Goal: Information Seeking & Learning: Learn about a topic

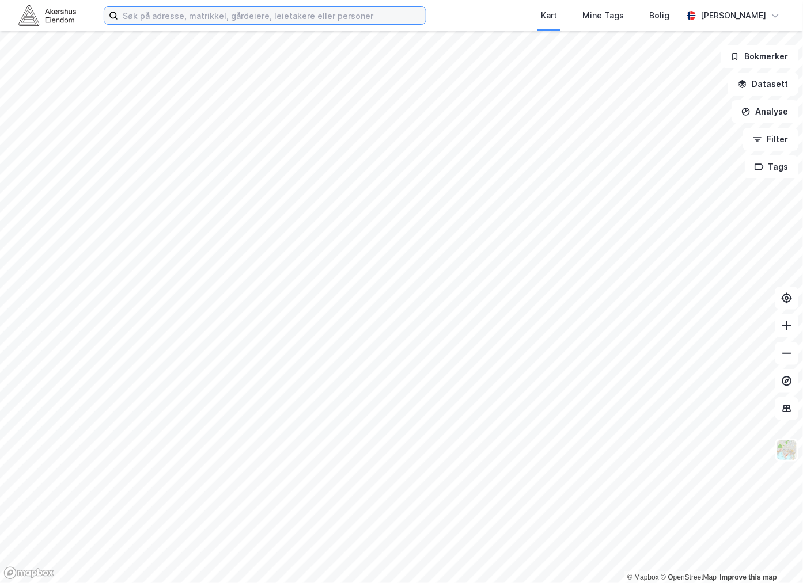
click at [167, 16] on input at bounding box center [272, 15] width 308 height 17
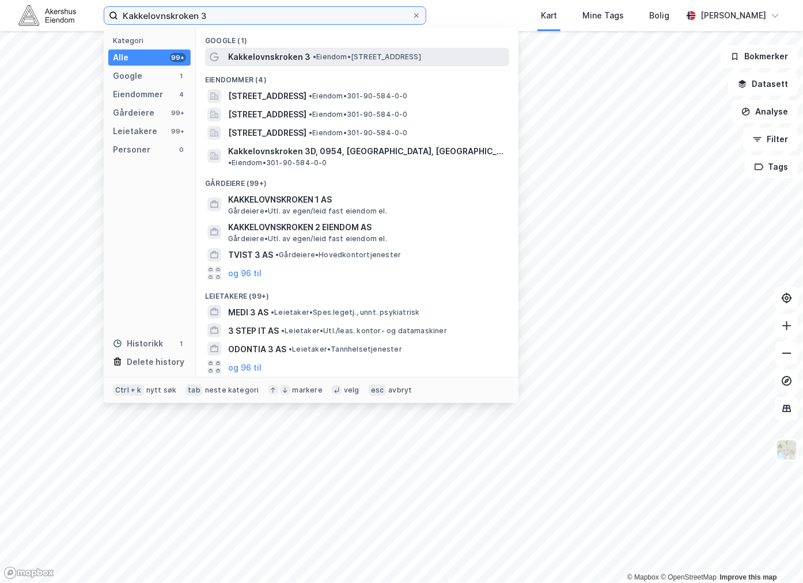
type input "Kakkelovnskroken 3"
click at [274, 49] on div "Kakkelovnskroken 3 • Eiendom • [STREET_ADDRESS]" at bounding box center [357, 57] width 304 height 18
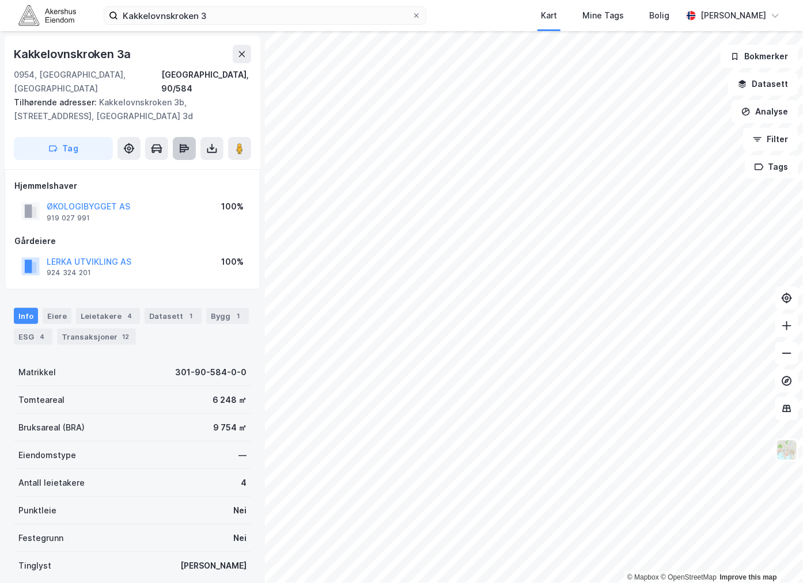
click at [188, 147] on icon at bounding box center [184, 148] width 9 height 3
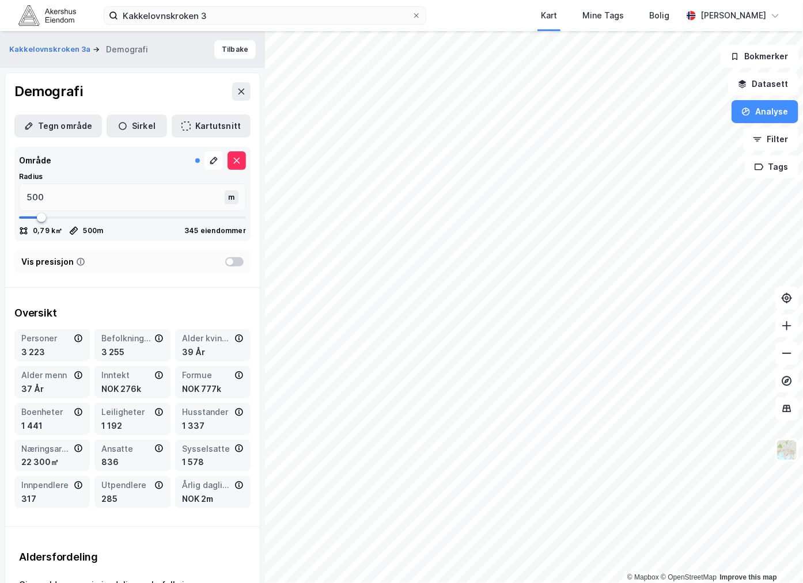
type input "557"
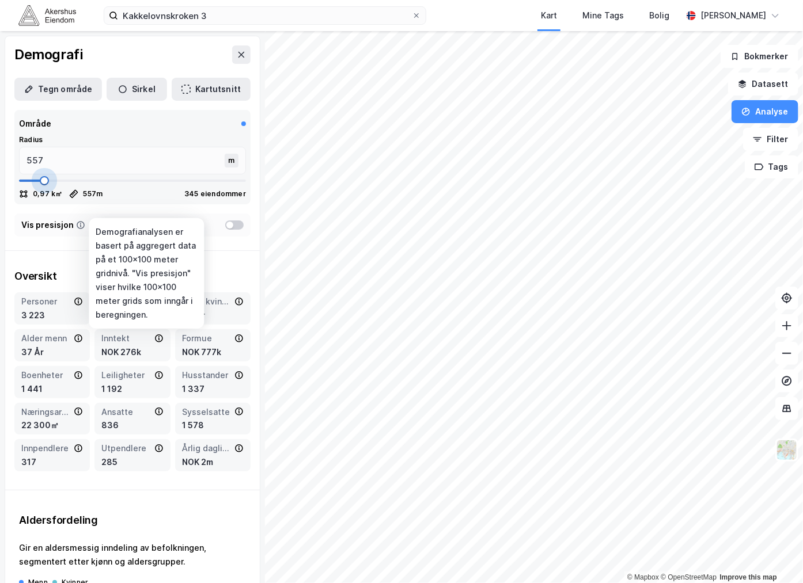
type input "716"
type input "755"
type input "769"
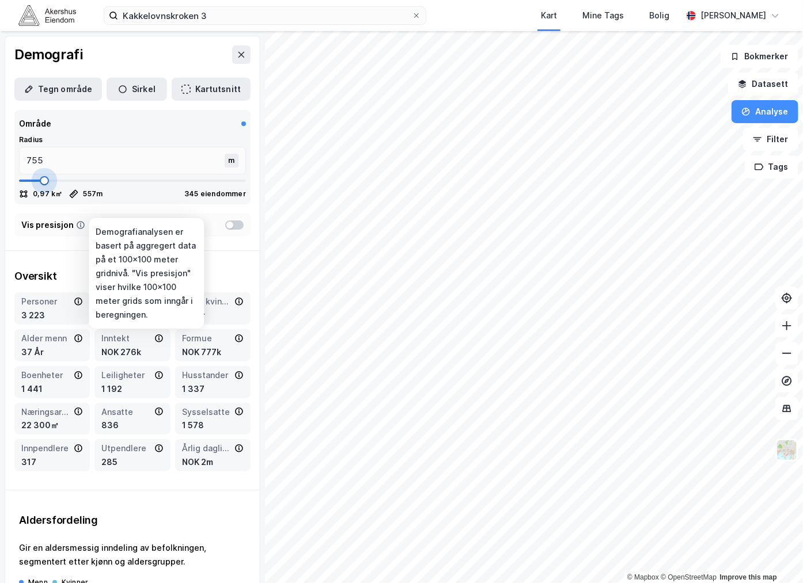
type input "769"
type input "782"
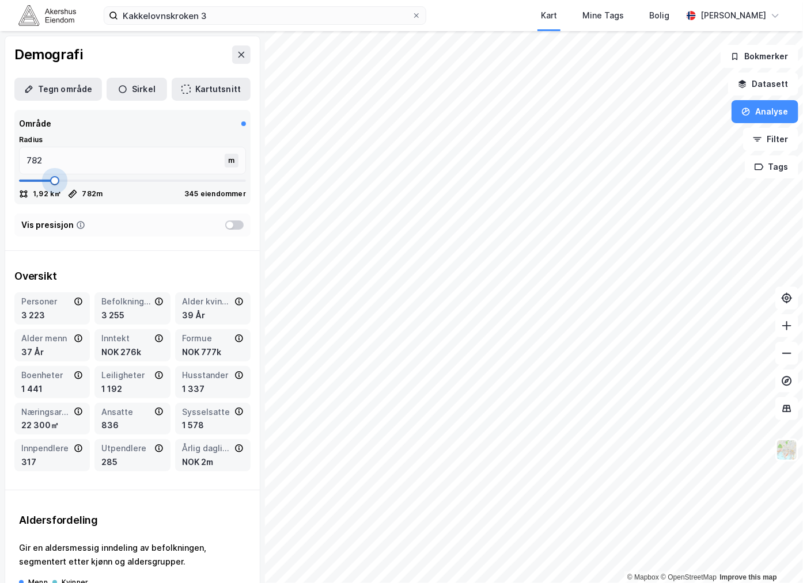
type input "795"
type input "808"
type input "835"
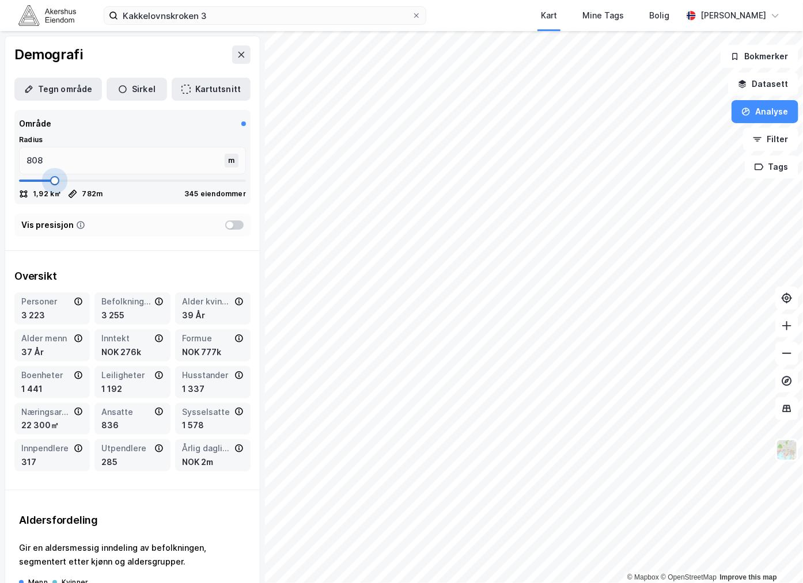
type input "835"
type input "848"
type input "862"
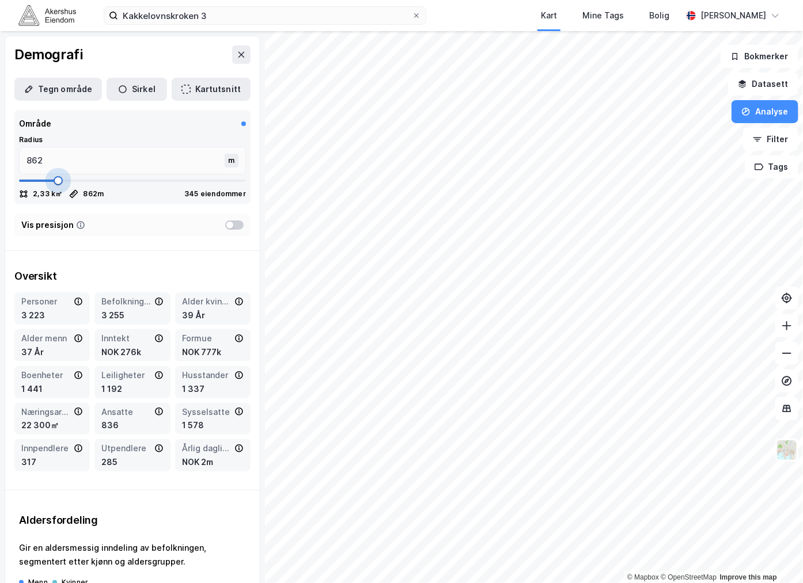
type input "901"
type input "928"
type input "941"
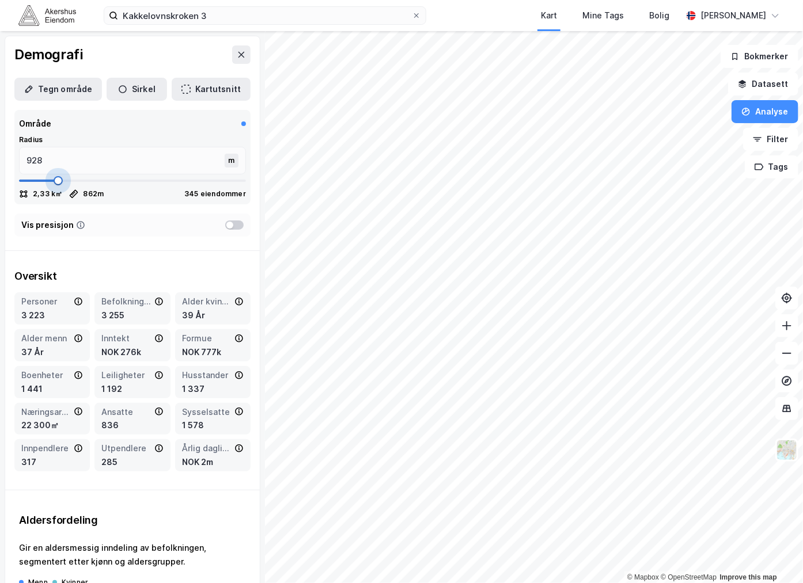
type input "941"
type input "954"
type input "968"
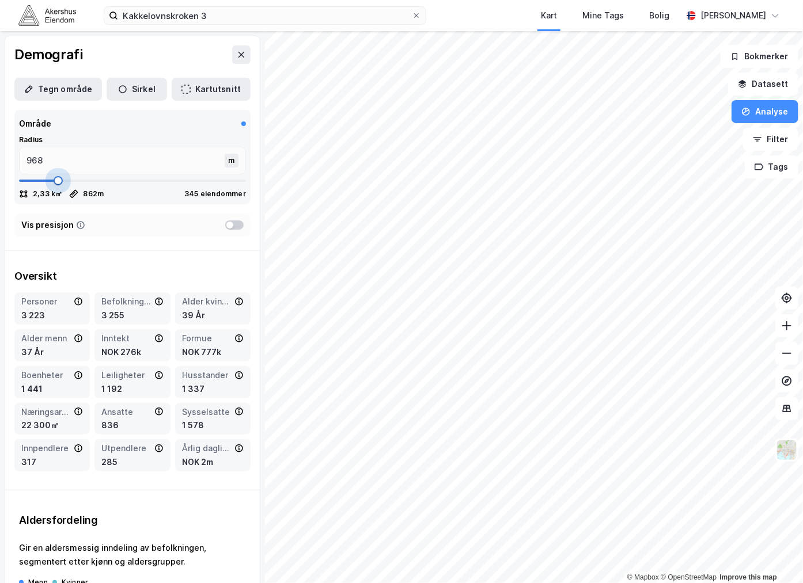
type input "981"
type input "994"
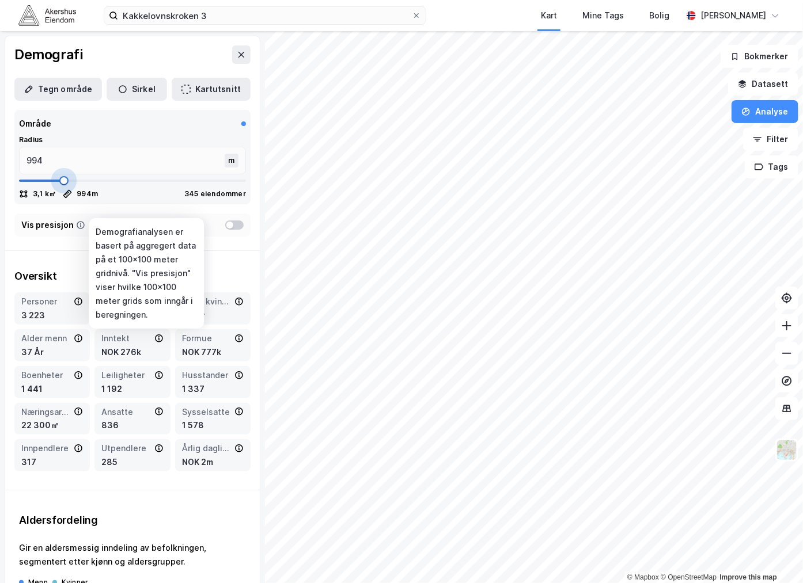
type input "1021"
type input "1034"
type input "1047"
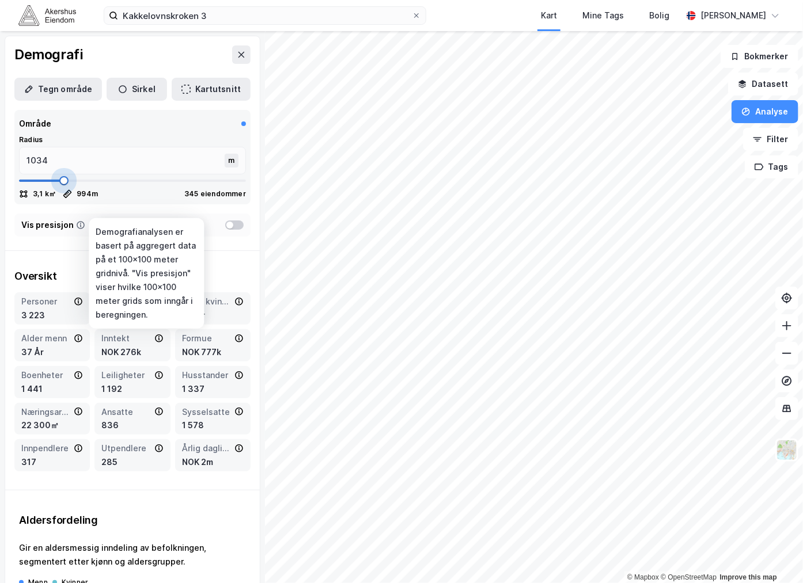
type input "1047"
type input "1060"
type input "1100"
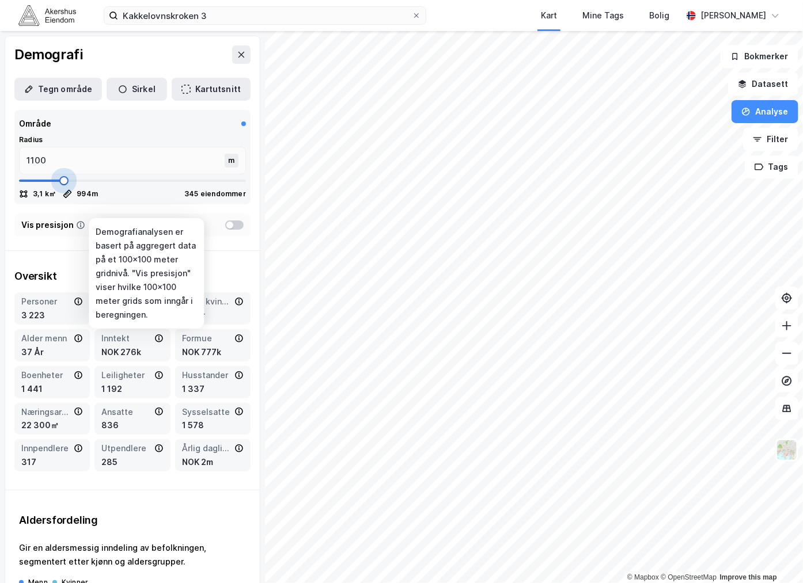
type input "1127"
type input "1153"
type input "1166"
type input "1180"
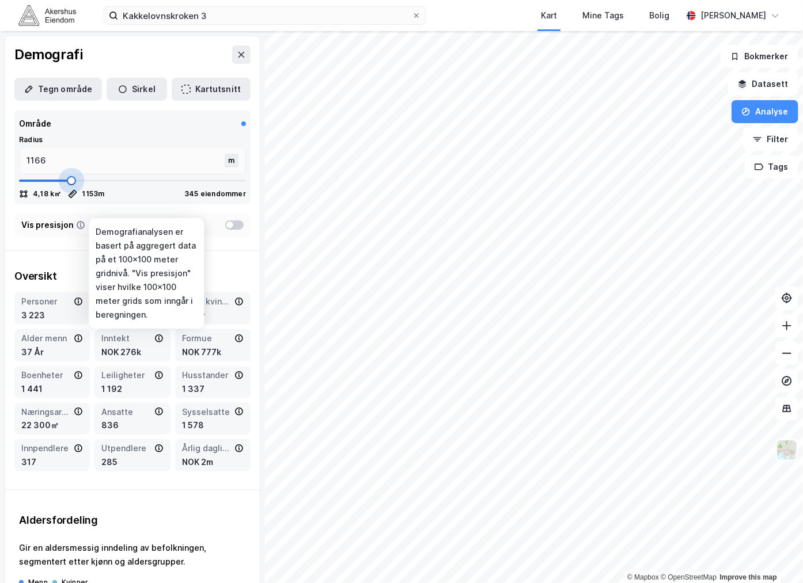
type input "1180"
type input "1193"
type input "1206"
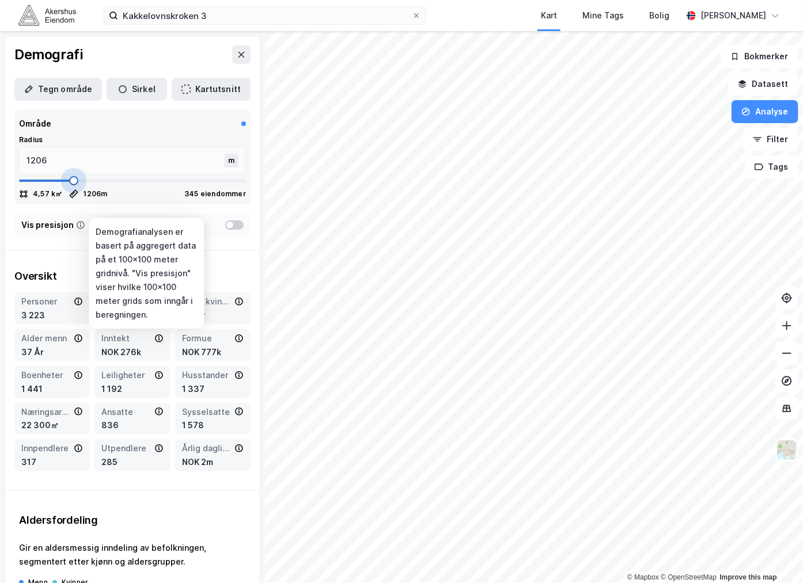
type input "1233"
type input "1246"
type input "1233"
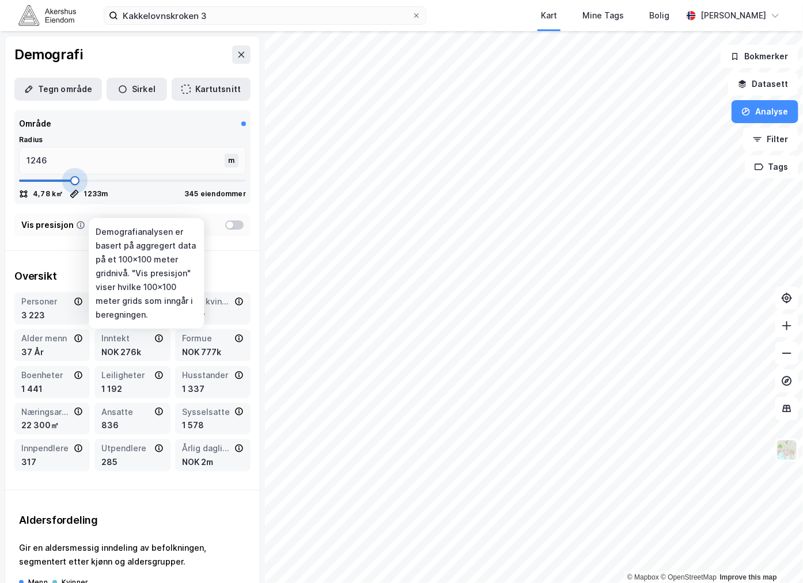
type input "1233"
type input "1206"
type input "1193"
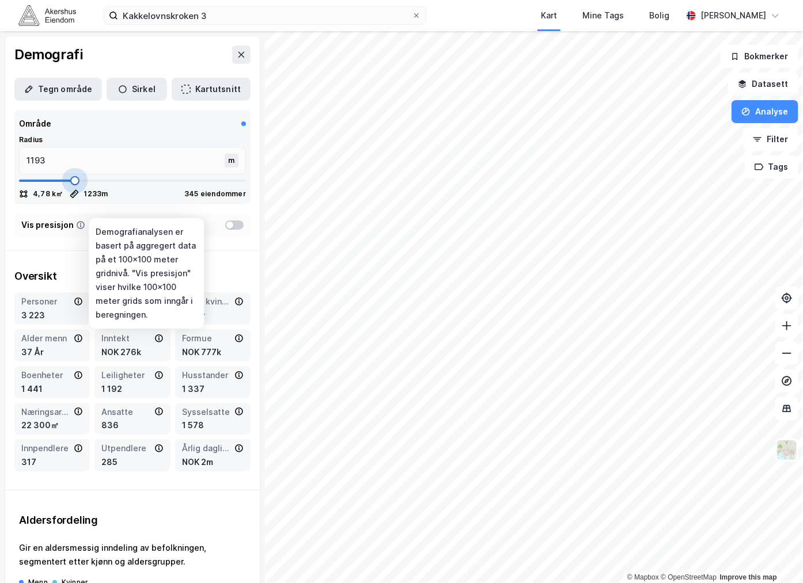
type input "1180"
type input "1166"
type input "1127"
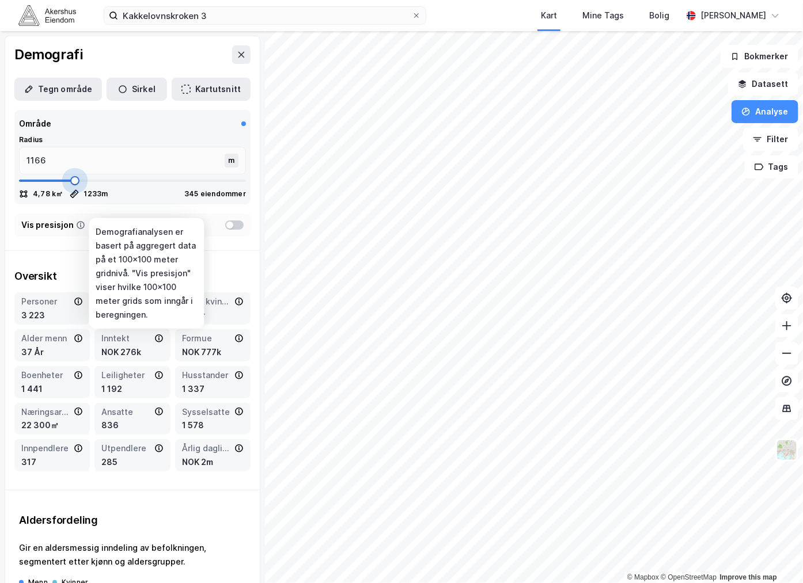
type input "1127"
type input "1100"
type input "1087"
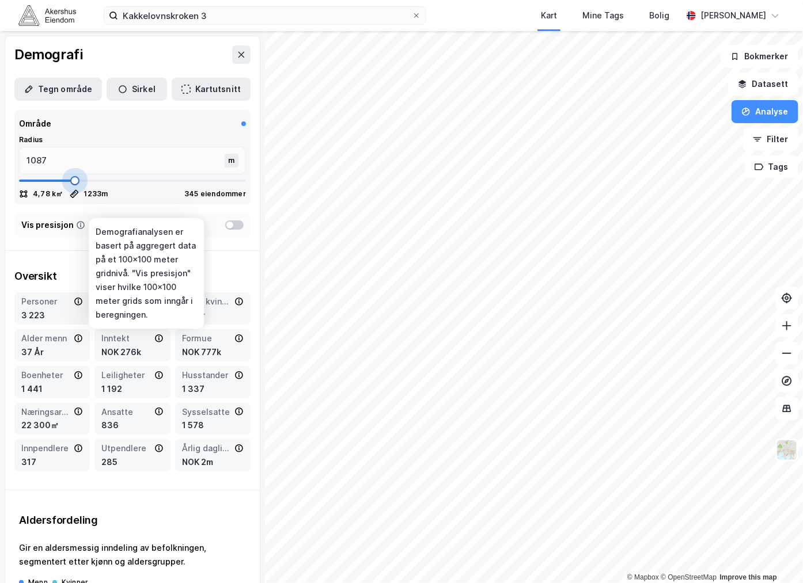
type input "1074"
type input "1047"
type input "981"
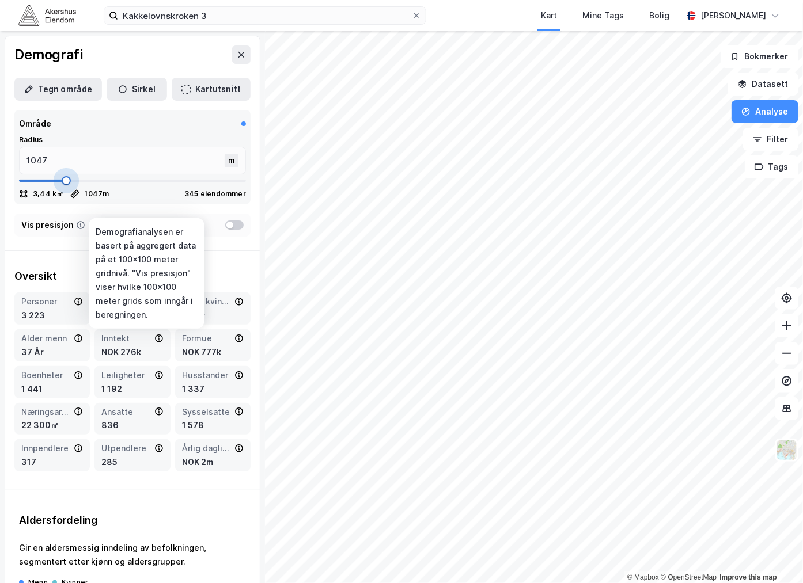
type input "981"
type input "968"
type input "981"
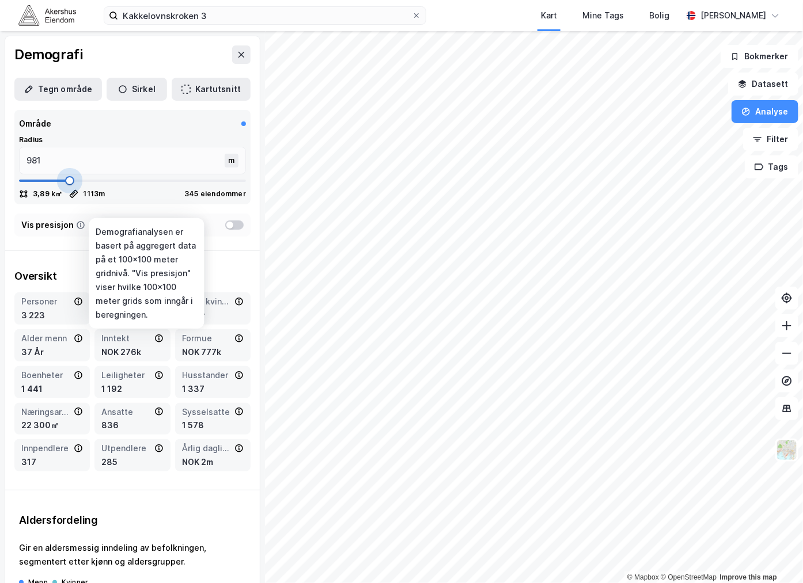
type input "1113"
type input "1127"
type input "1153"
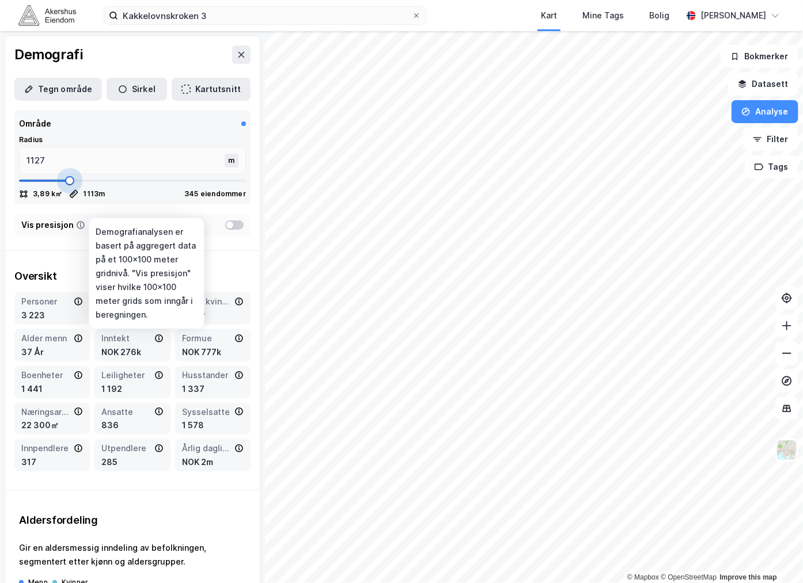
type input "1153"
type input "1180"
type input "1193"
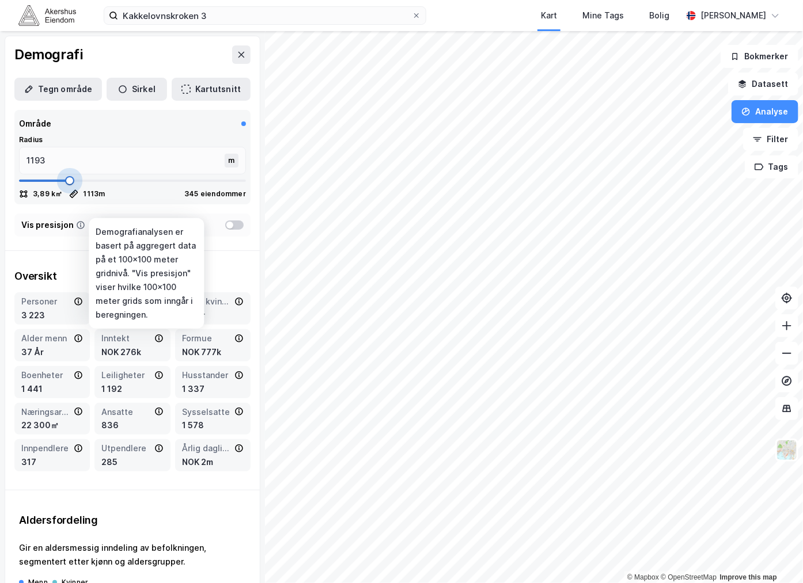
type input "1206"
type input "1219"
type input "1233"
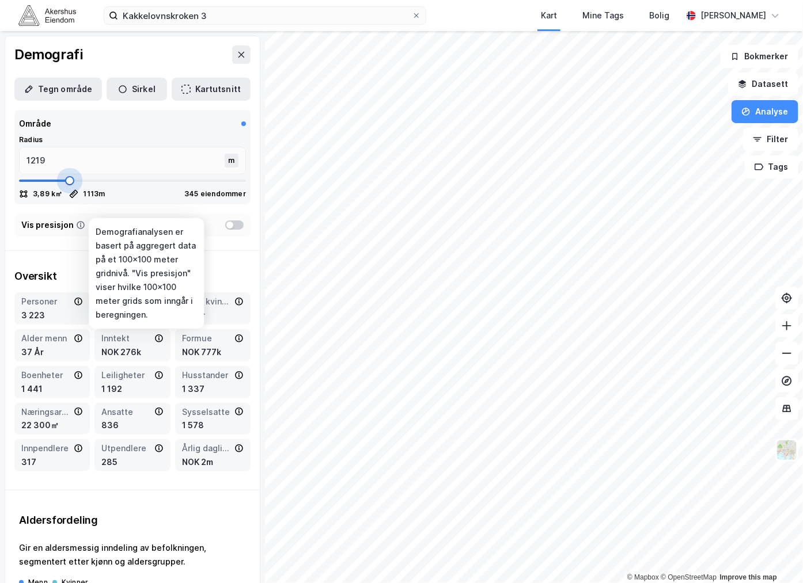
type input "1233"
type input "1246"
type input "1259"
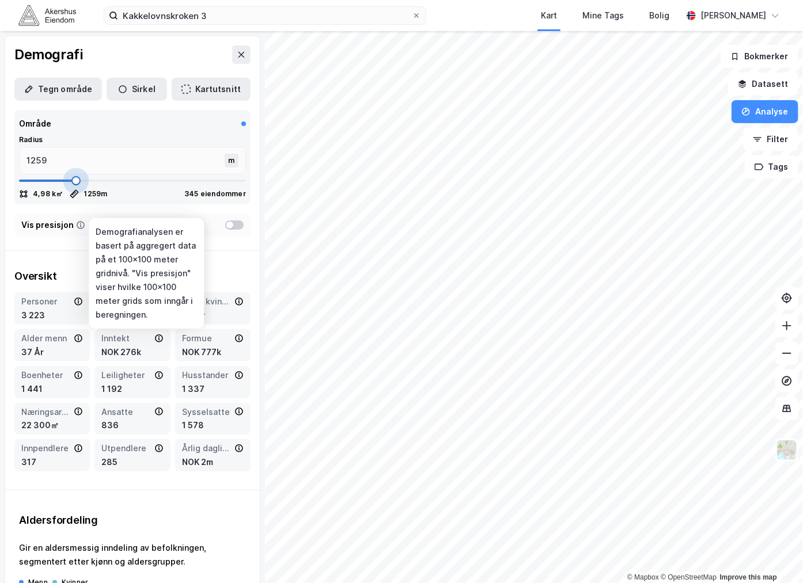
type input "1286"
type input "1299"
type input "1312"
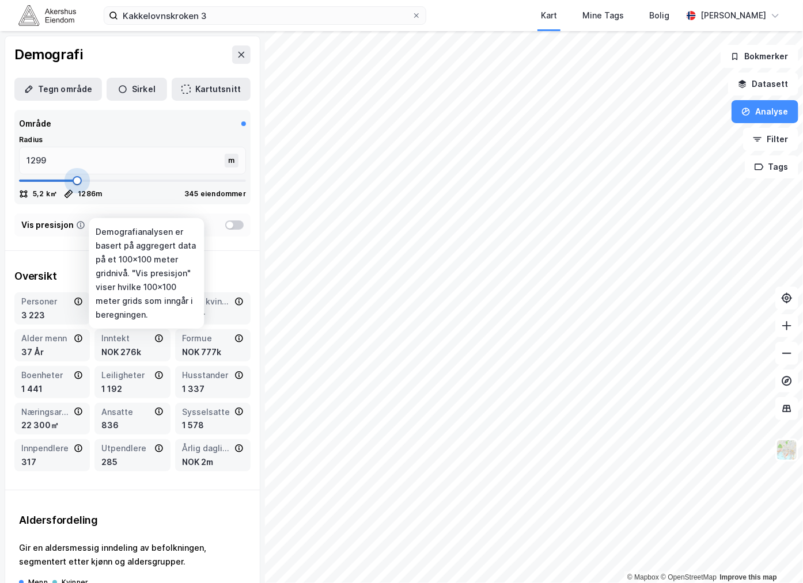
type input "1312"
type input "1339"
type input "1392"
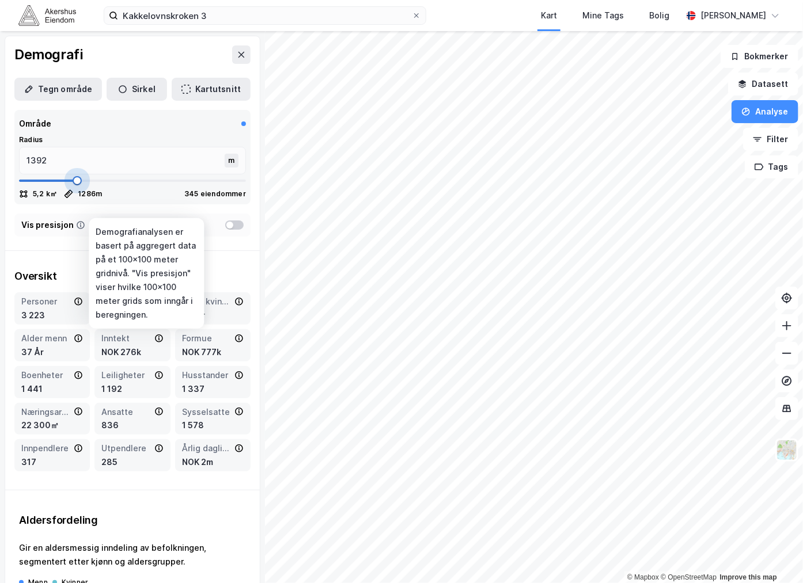
type input "1458"
type input "1471"
type input "1498"
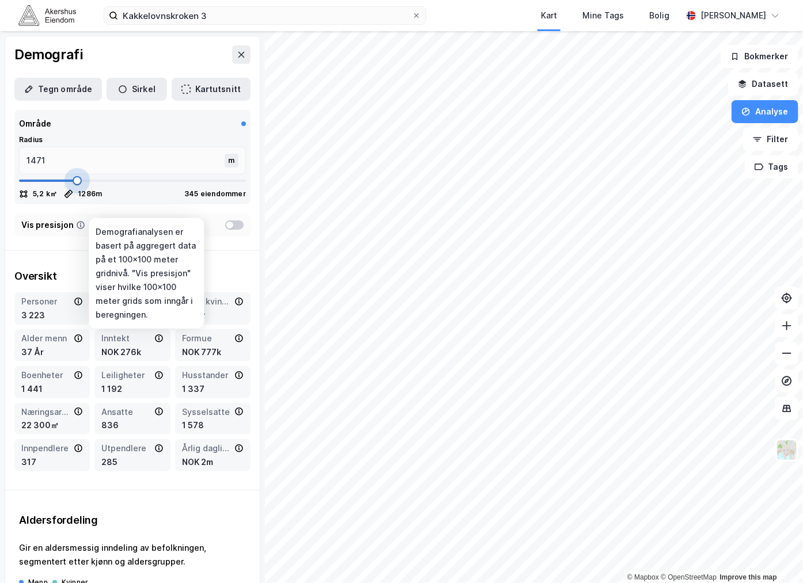
type input "1498"
type input "1524"
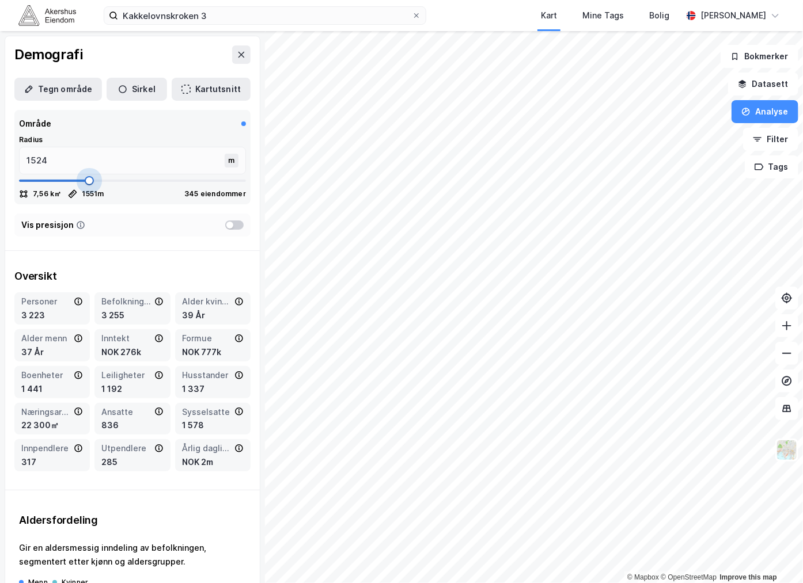
type input "1551"
type input "1564"
type input "1577"
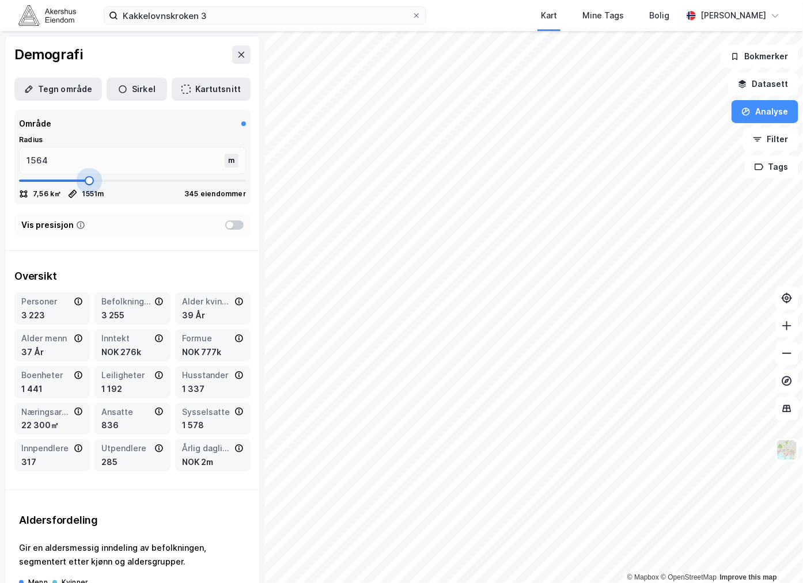
type input "1577"
type input "1590"
type input "1604"
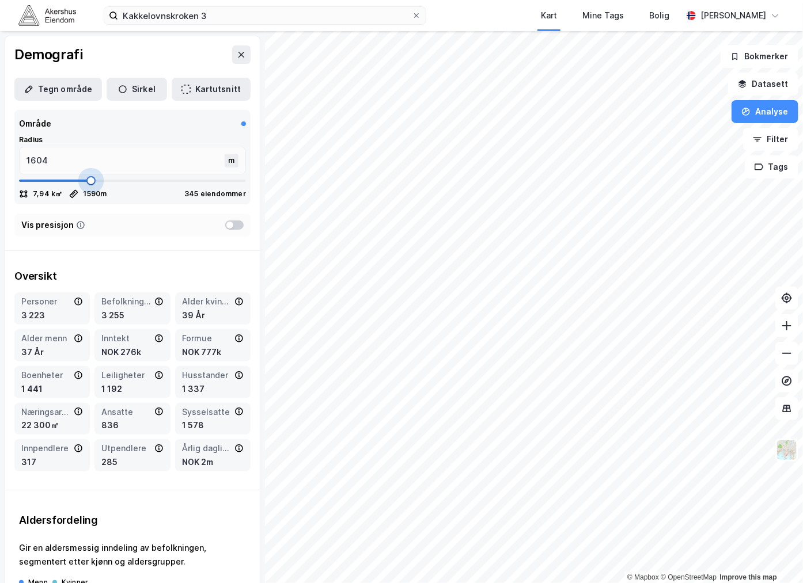
type input "1643"
type input "1657"
type input "1710"
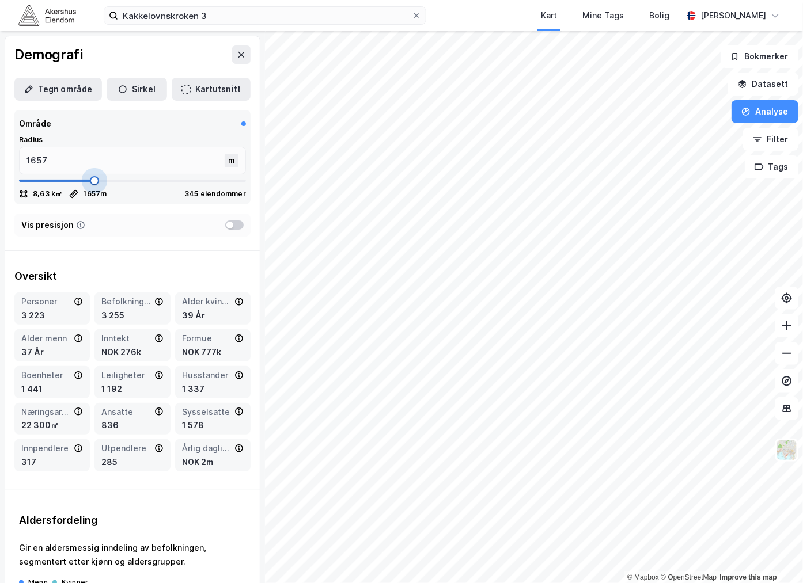
type input "1710"
type input "1736"
type input "1749"
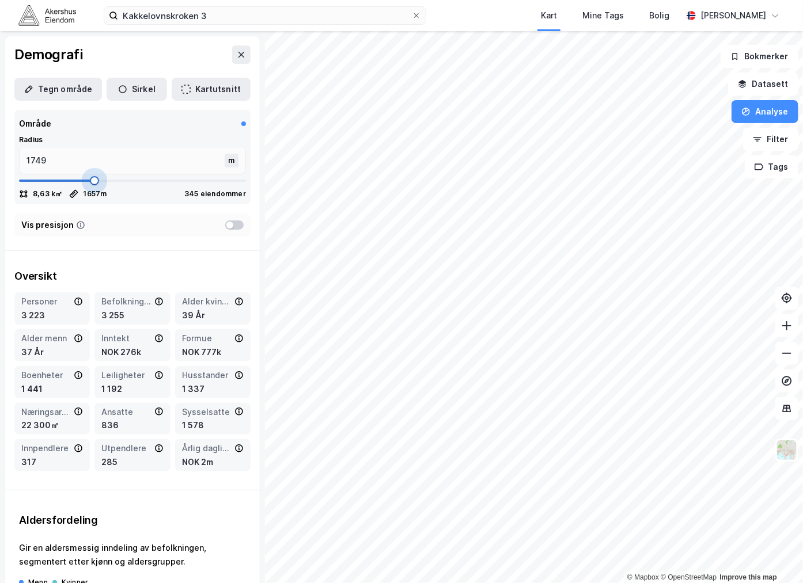
type input "1763"
type input "1776"
type input "1789"
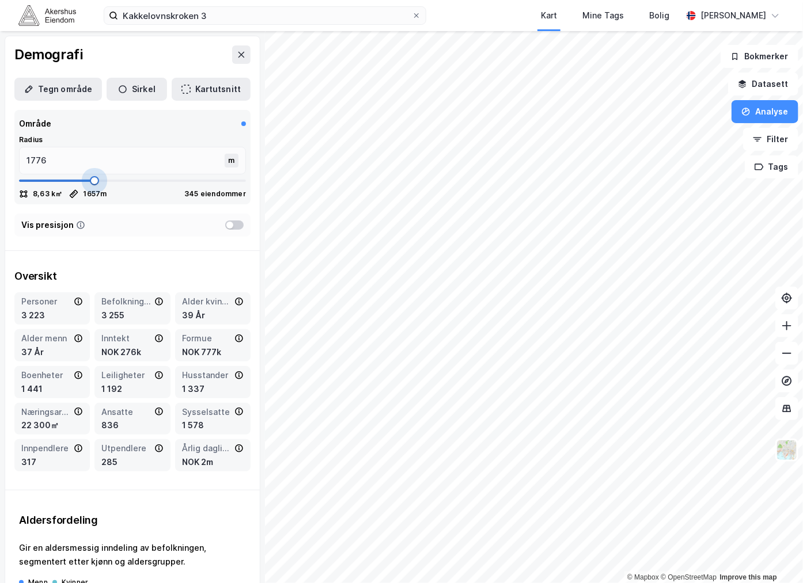
type input "1789"
type input "1816"
type input "1829"
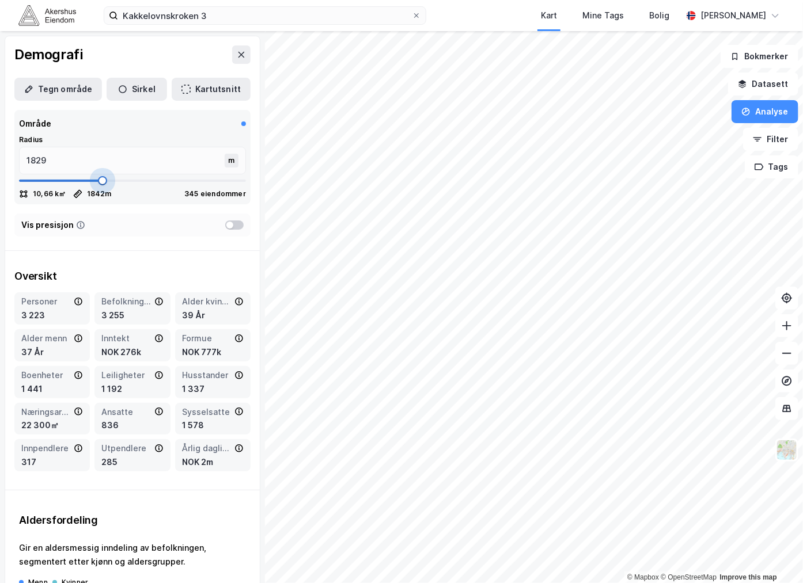
type input "1842"
type input "1856"
type input "1882"
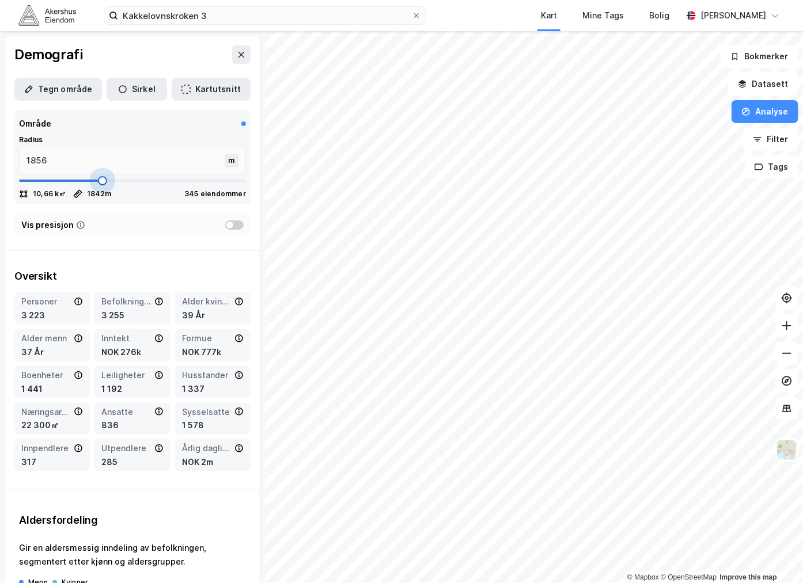
type input "1882"
type input "1895"
type input "1909"
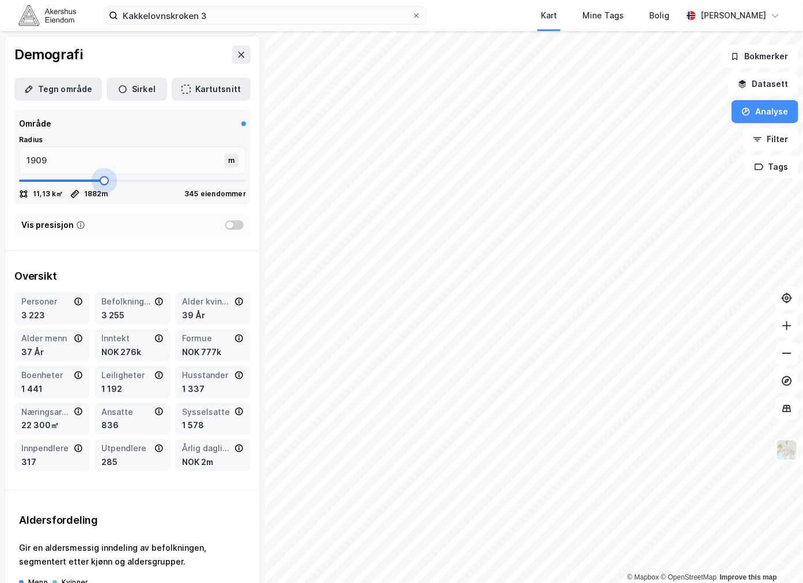
type input "1948"
type input "1962"
type input "1975"
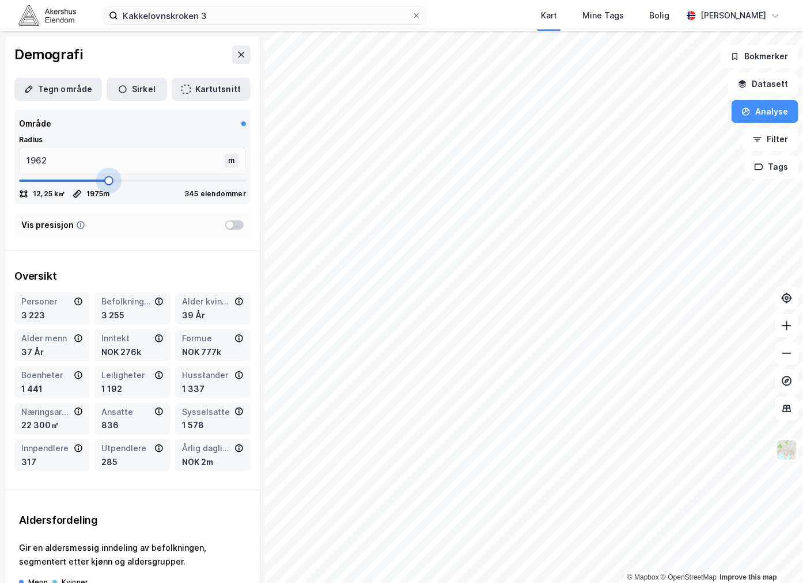
type input "1975"
type input "1988"
type input "2001"
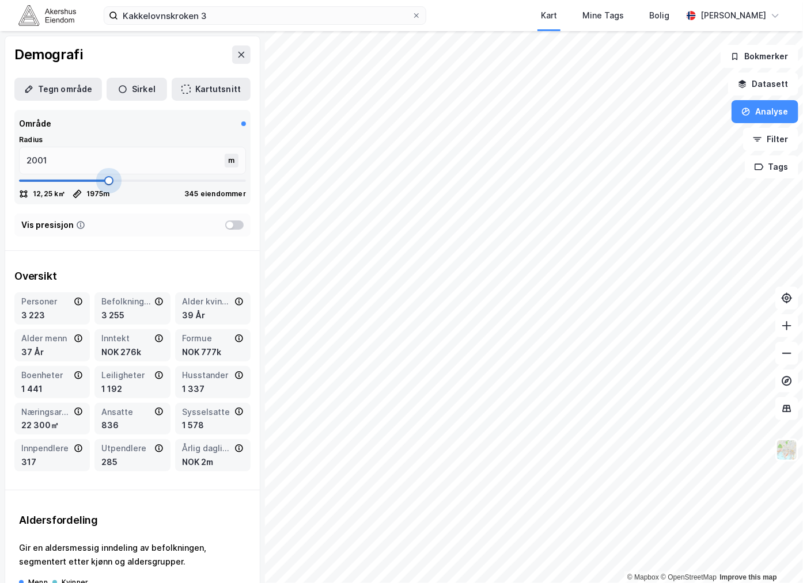
type input "2015"
type input "2028"
type input "2041"
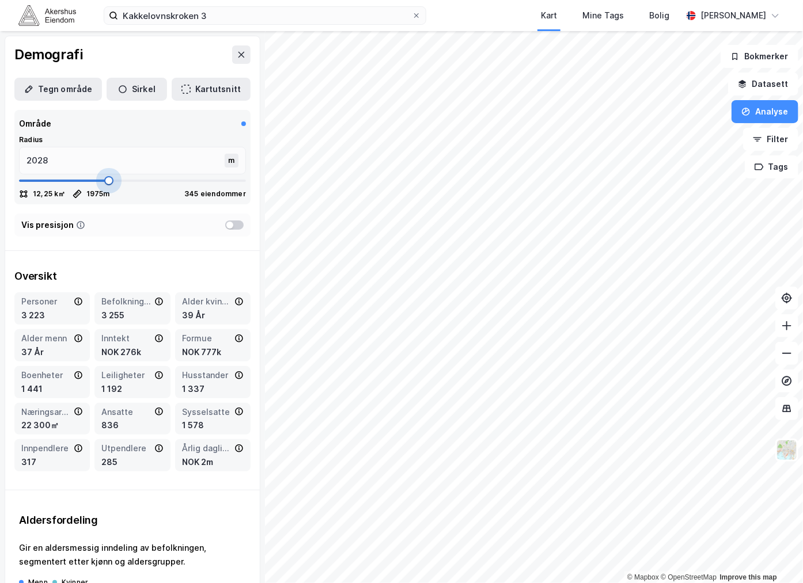
type input "2041"
type input "2054"
type input "2081"
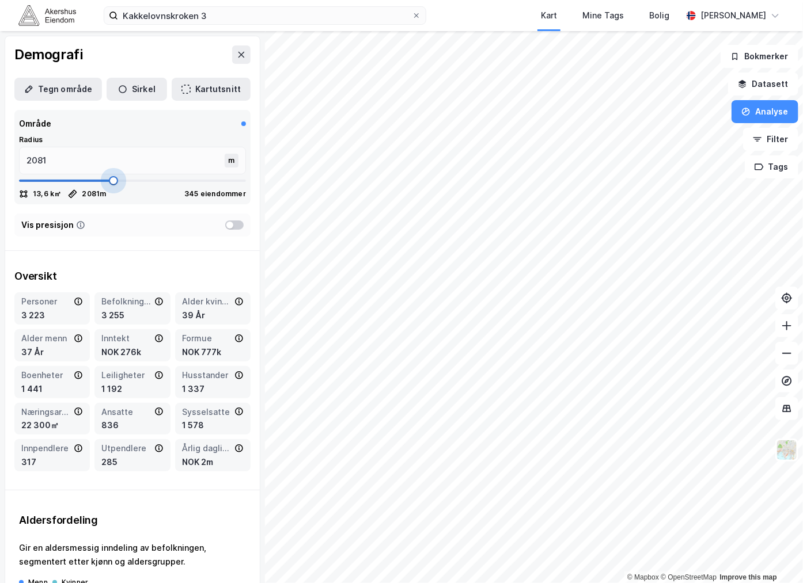
type input "2094"
type input "2107"
type input "2121"
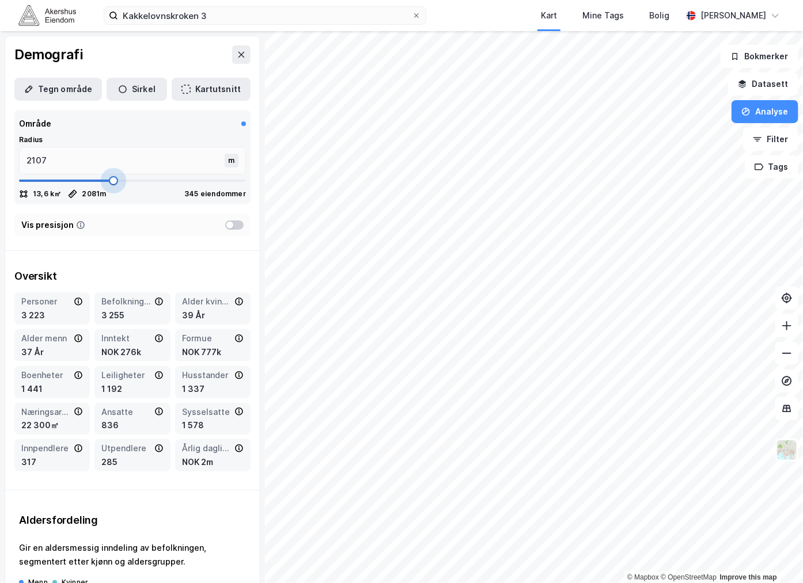
type input "2121"
type input "2134"
type input "2147"
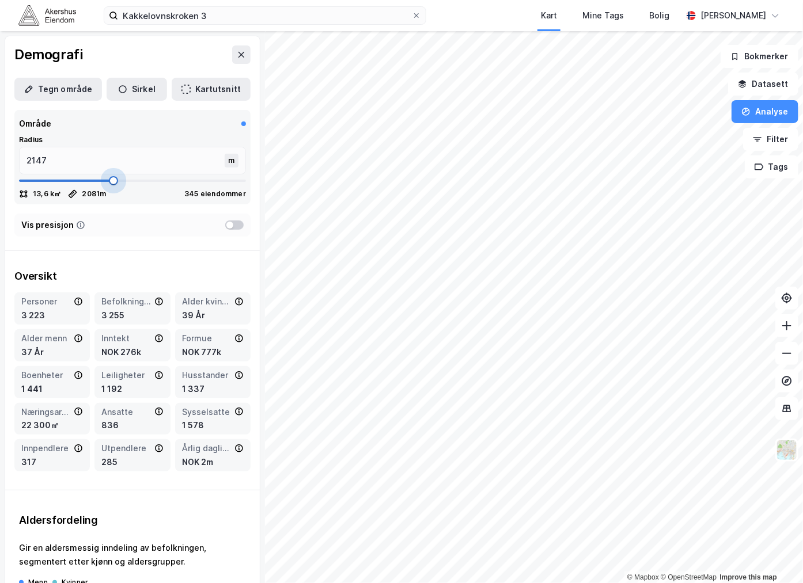
type input "2160"
type input "2174"
type input "2187"
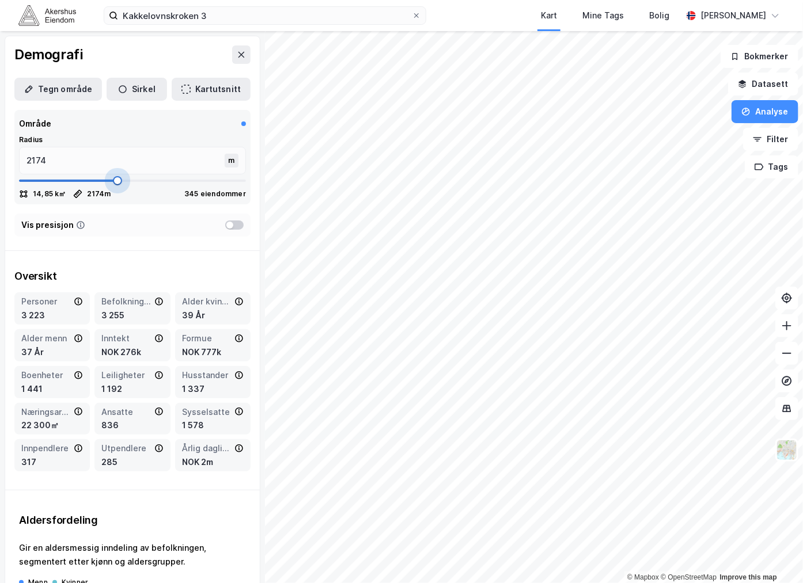
type input "2187"
type input "2213"
drag, startPoint x: 43, startPoint y: 217, endPoint x: 128, endPoint y: 220, distance: 84.7
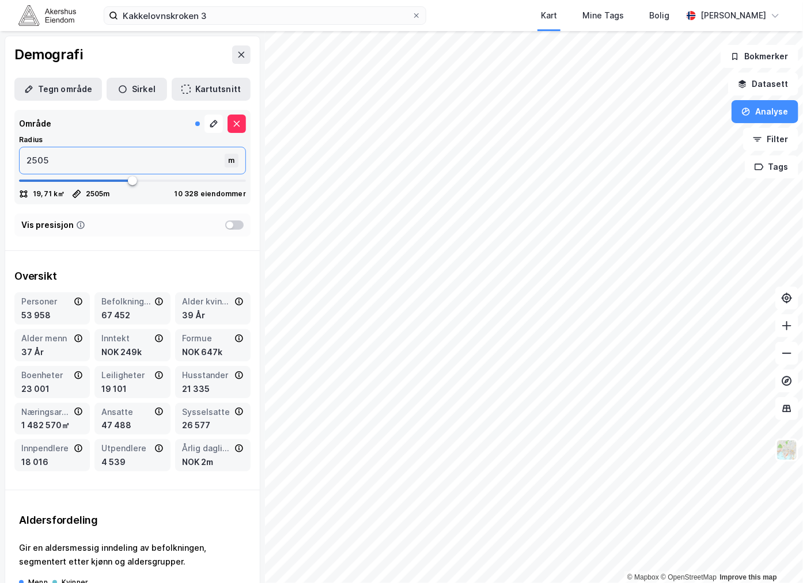
drag, startPoint x: 76, startPoint y: 157, endPoint x: 24, endPoint y: 157, distance: 51.8
click at [24, 157] on input "2505" at bounding box center [123, 160] width 207 height 26
drag, startPoint x: 237, startPoint y: 182, endPoint x: 203, endPoint y: 184, distance: 34.6
click at [206, 184] on span at bounding box center [210, 180] width 9 height 9
drag, startPoint x: 198, startPoint y: 182, endPoint x: 130, endPoint y: 187, distance: 68.1
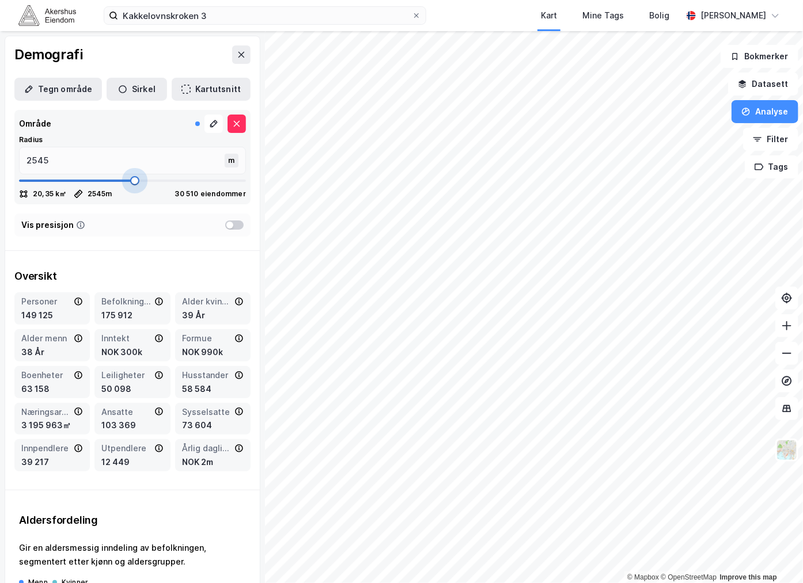
click at [130, 185] on span at bounding box center [134, 180] width 9 height 9
drag, startPoint x: 128, startPoint y: 183, endPoint x: 245, endPoint y: 190, distance: 117.7
click at [245, 190] on div "Område Radius 5000 m 78,54 k㎡ 5000 m 10 450 eiendommer" at bounding box center [132, 157] width 255 height 104
click at [225, 227] on div at bounding box center [234, 225] width 18 height 9
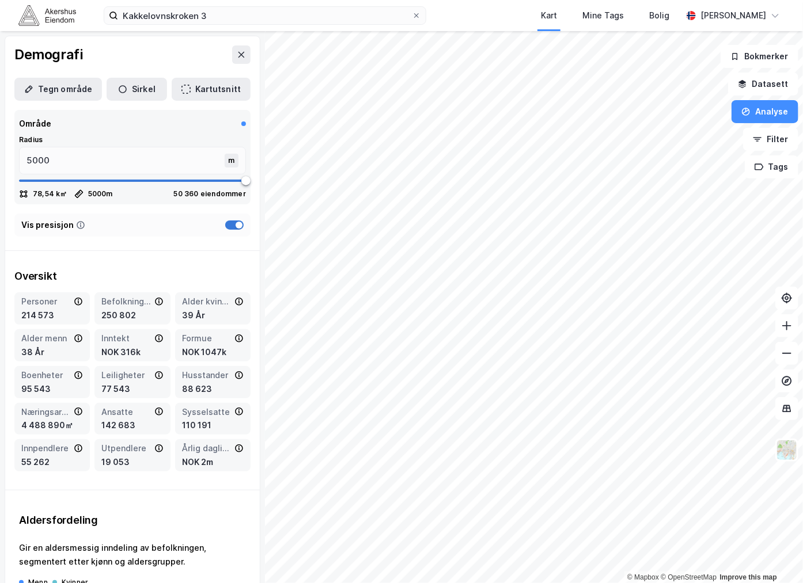
click at [236, 227] on div at bounding box center [239, 225] width 7 height 7
click at [202, 89] on button "Kartutsnitt" at bounding box center [211, 89] width 79 height 23
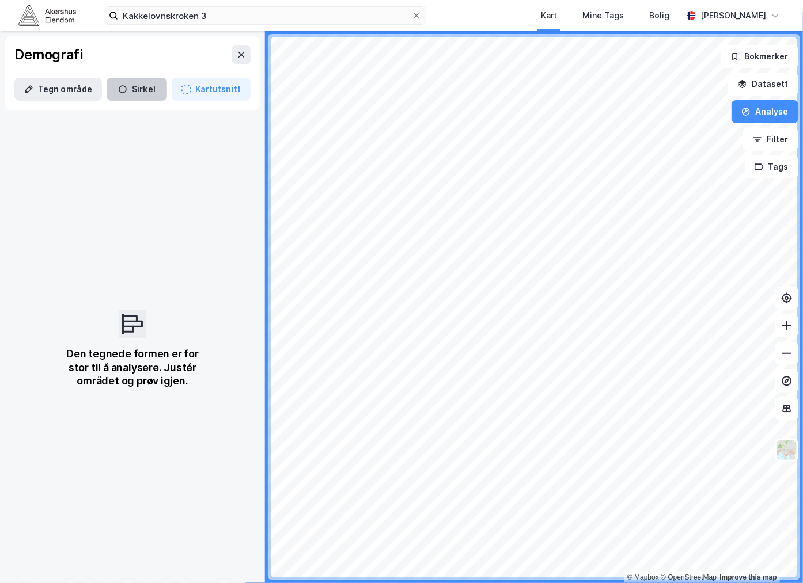
click at [123, 87] on button "Sirkel" at bounding box center [137, 89] width 60 height 23
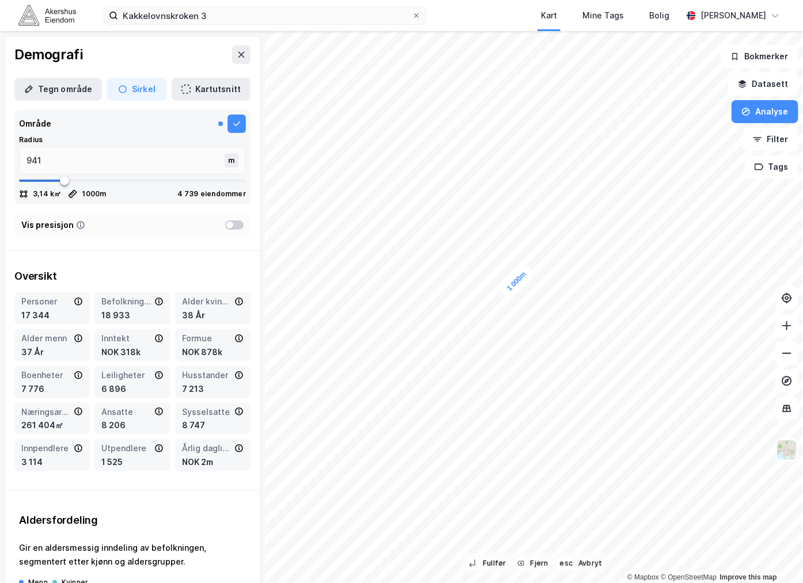
click at [314, 202] on div "1 000m © Mapbox © OpenStreetMap Improve this map Demografi Tegn område [PERSON_…" at bounding box center [401, 307] width 803 height 552
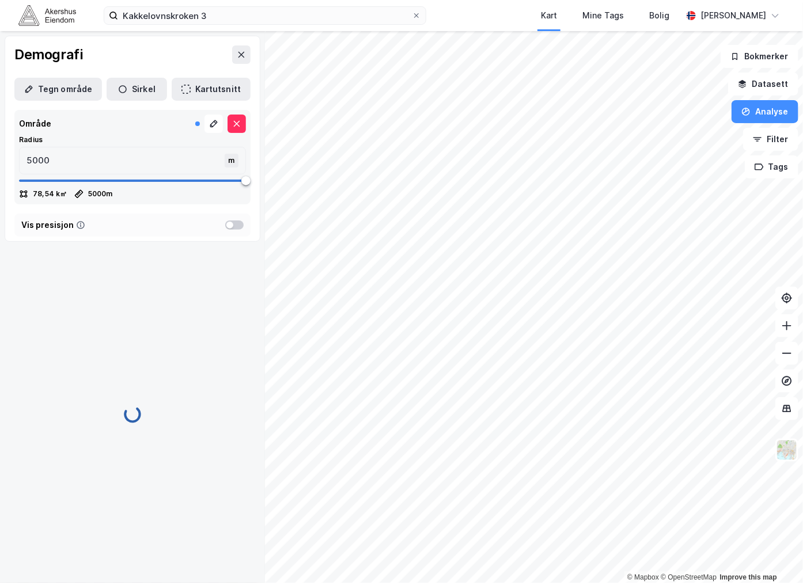
click at [227, 164] on div "m" at bounding box center [232, 161] width 14 height 14
click at [227, 164] on input "5000" at bounding box center [123, 160] width 207 height 26
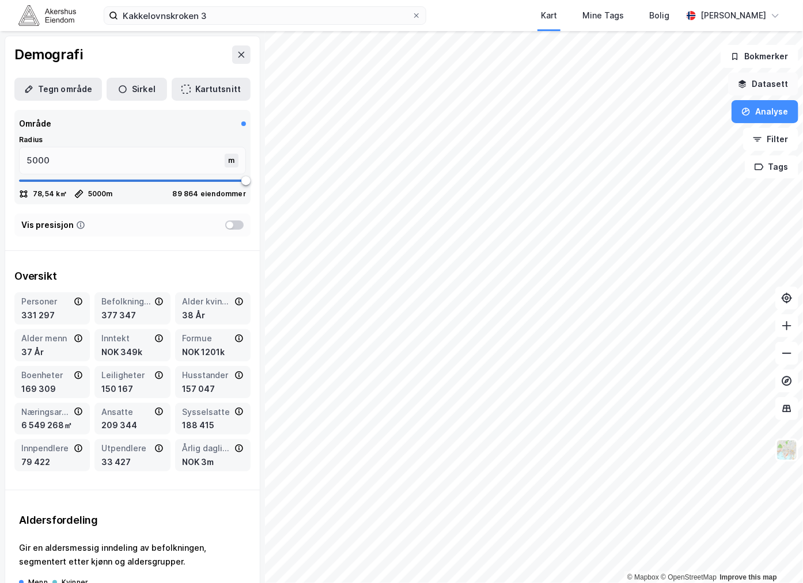
click at [764, 85] on button "Datasett" at bounding box center [763, 84] width 70 height 23
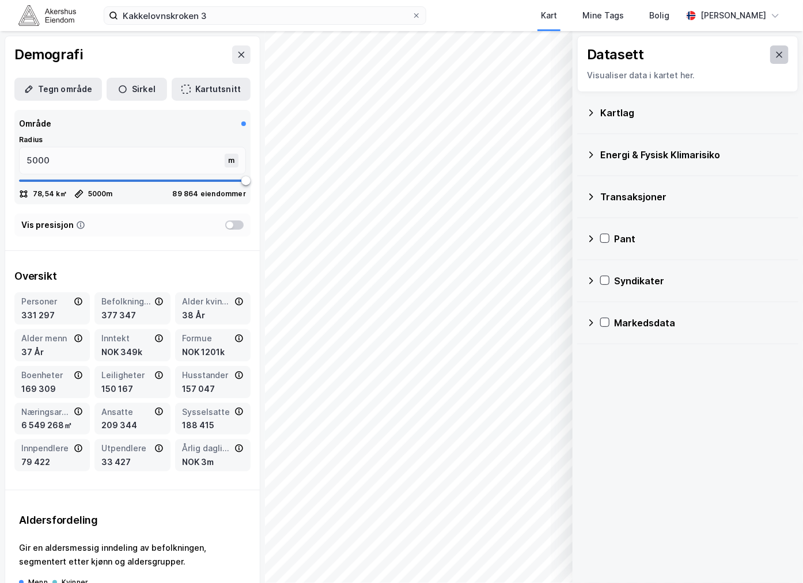
click at [778, 51] on button at bounding box center [779, 54] width 18 height 18
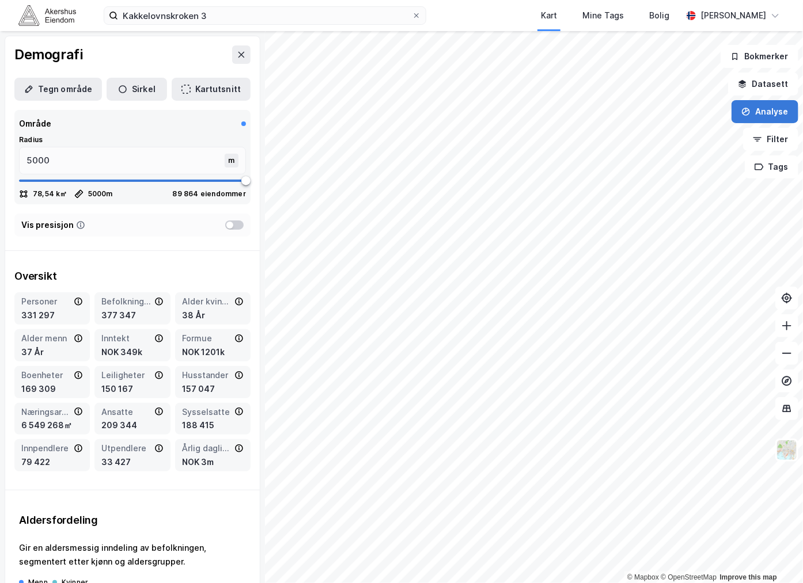
click at [765, 112] on button "Analyse" at bounding box center [764, 111] width 67 height 23
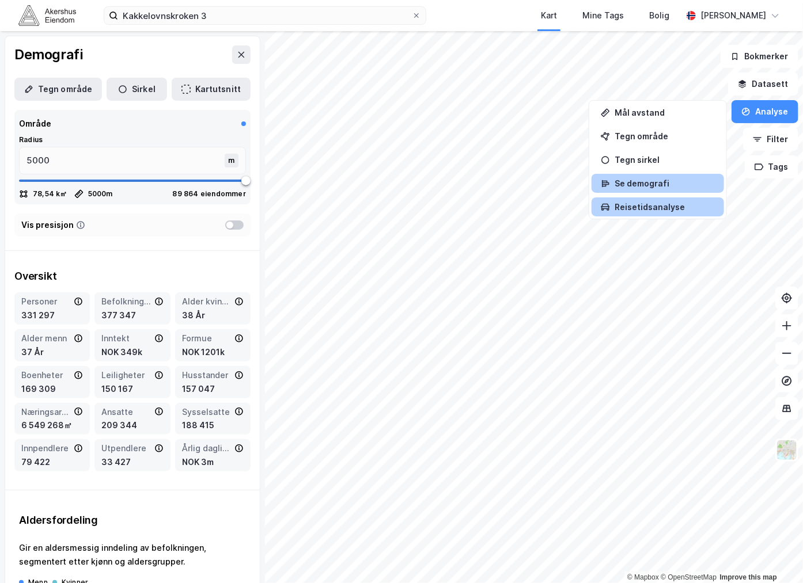
click at [640, 202] on div "Reisetidsanalyse" at bounding box center [664, 207] width 100 height 10
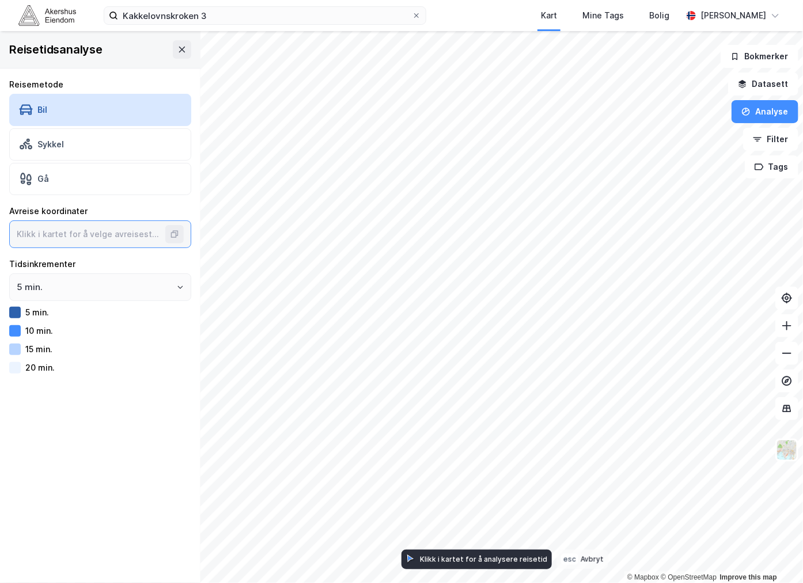
click at [70, 230] on input at bounding box center [89, 234] width 158 height 26
click at [100, 214] on div "Avreise koordinater" at bounding box center [100, 211] width 182 height 14
click at [52, 13] on img at bounding box center [47, 15] width 58 height 20
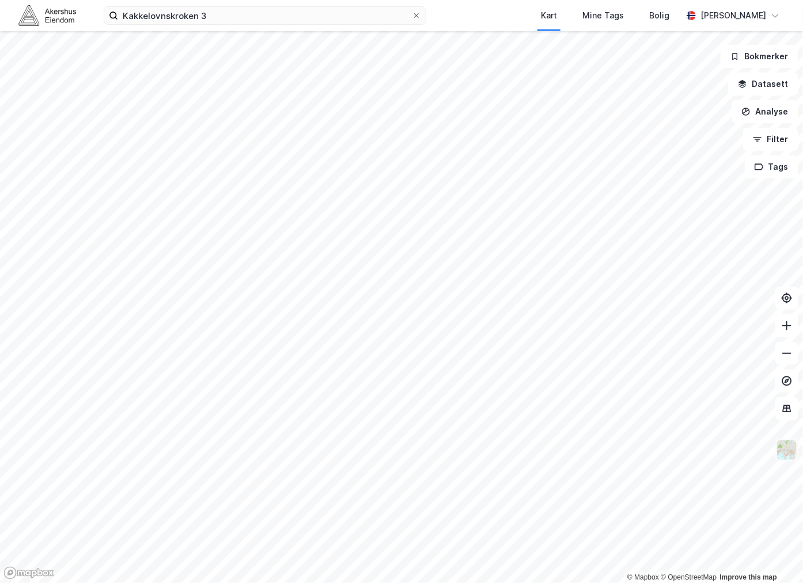
click at [784, 452] on img at bounding box center [787, 450] width 22 height 22
click at [227, 16] on input "Kakkelovnskroken 3" at bounding box center [265, 15] width 294 height 17
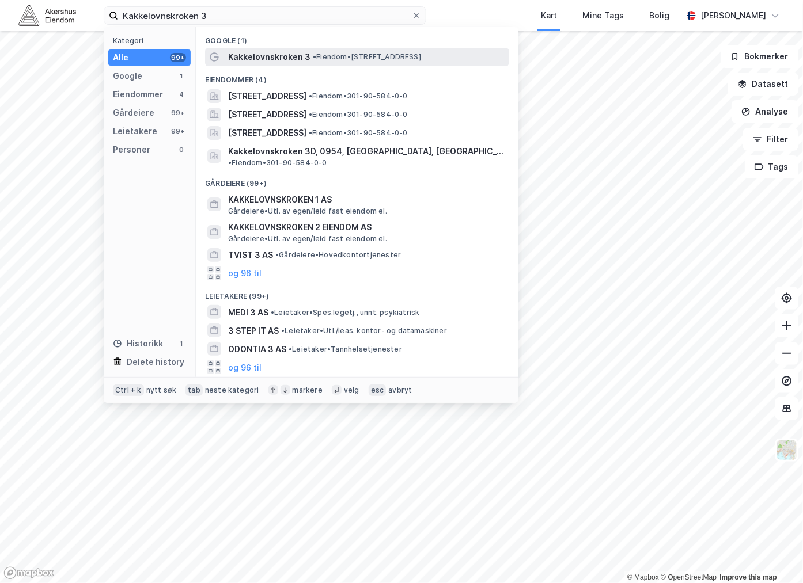
click at [255, 53] on span "Kakkelovnskroken 3" at bounding box center [269, 57] width 82 height 14
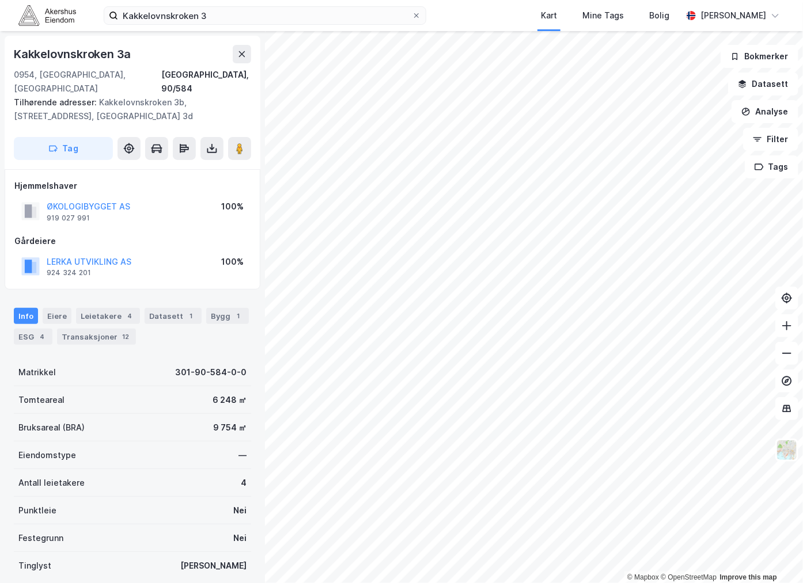
scroll to position [1, 0]
click at [240, 56] on icon at bounding box center [241, 53] width 9 height 9
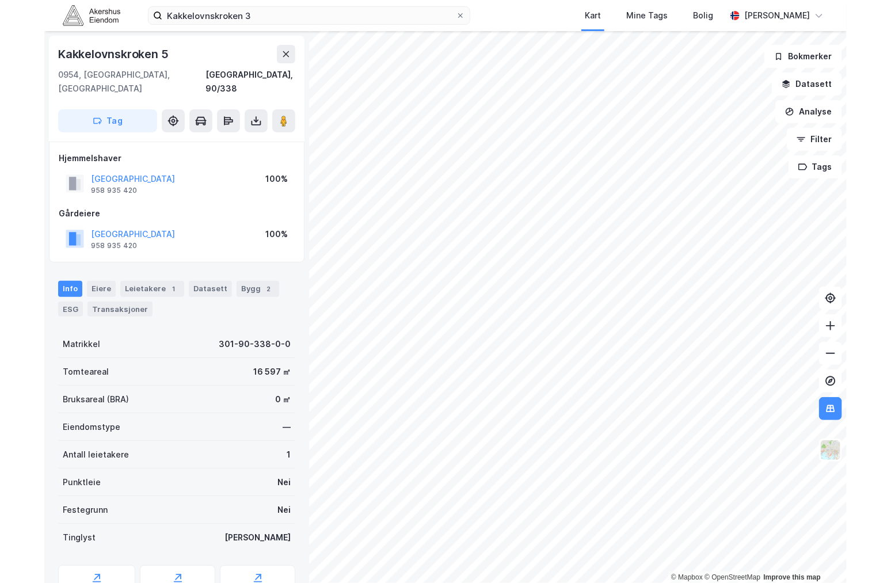
scroll to position [1, 0]
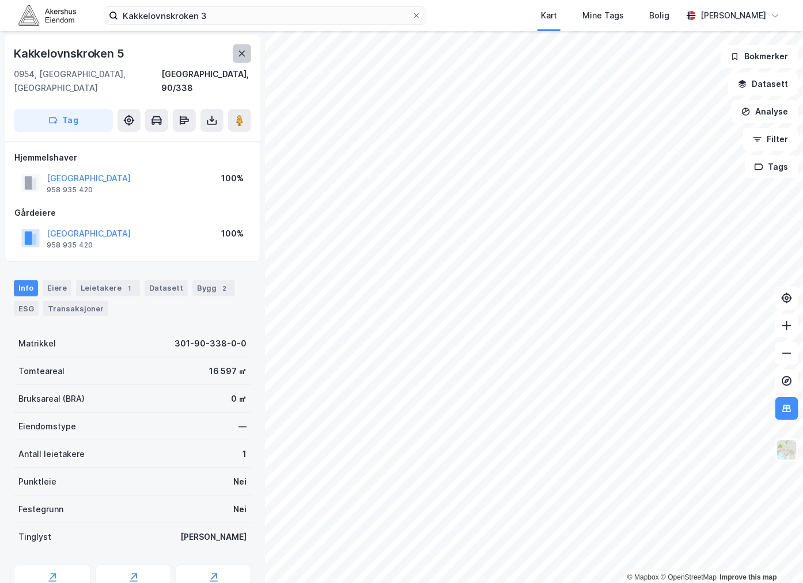
click at [233, 50] on button at bounding box center [242, 53] width 18 height 18
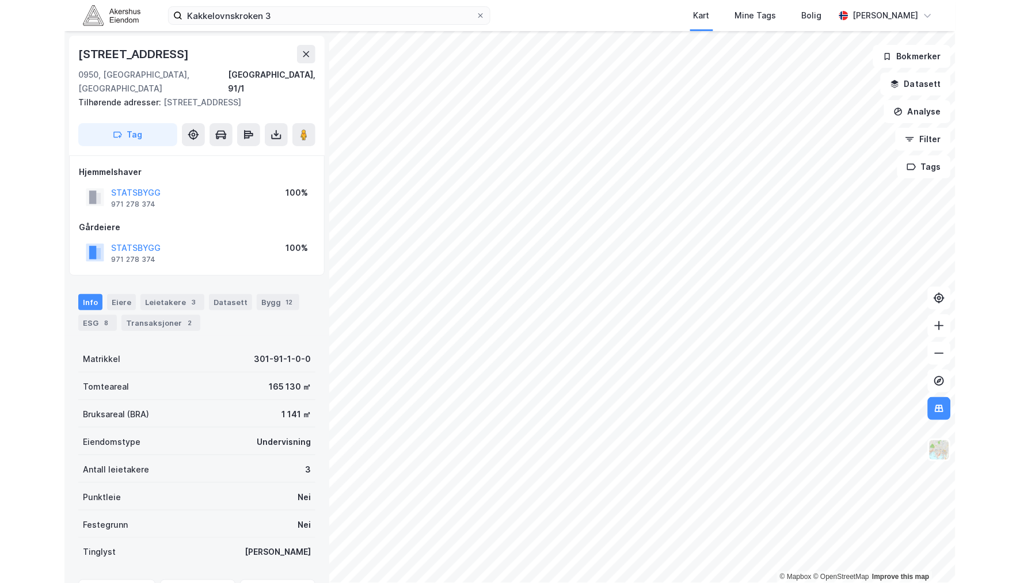
scroll to position [1, 0]
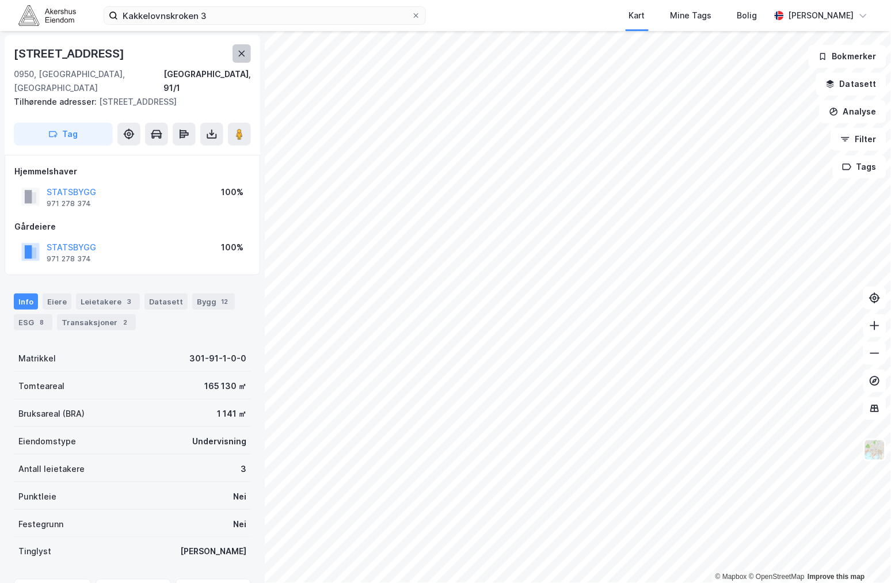
click at [244, 54] on icon at bounding box center [241, 53] width 9 height 9
